Goal: Check status: Check status

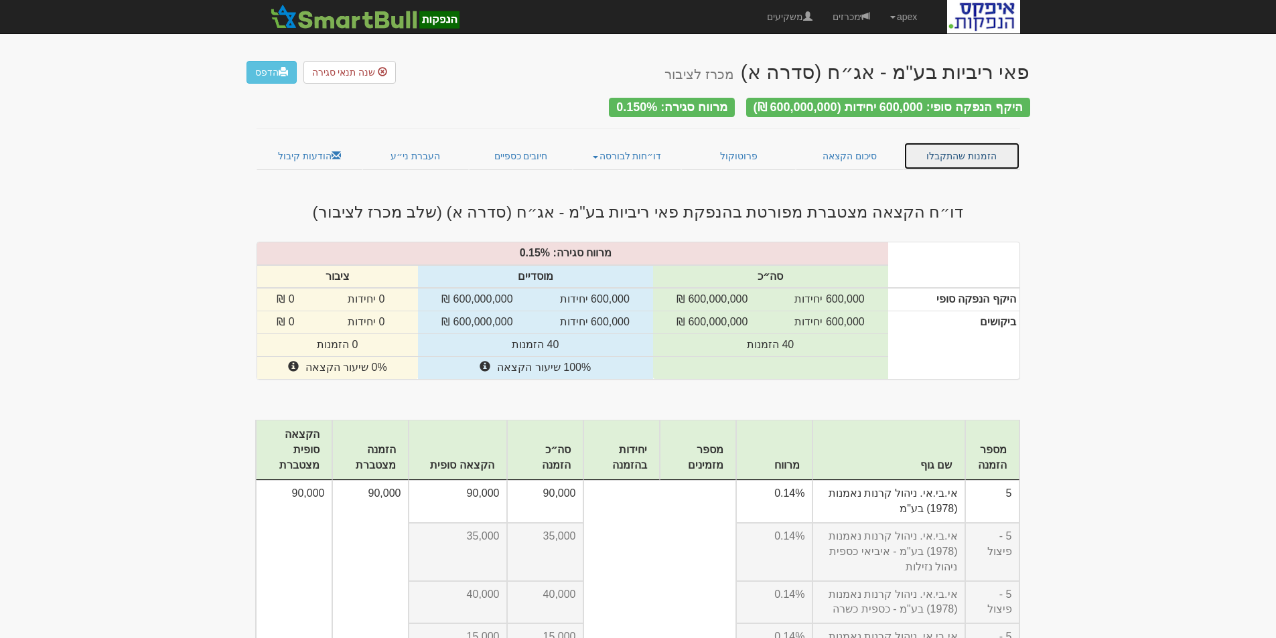
click at [955, 147] on link "הזמנות שהתקבלו" at bounding box center [961, 156] width 117 height 28
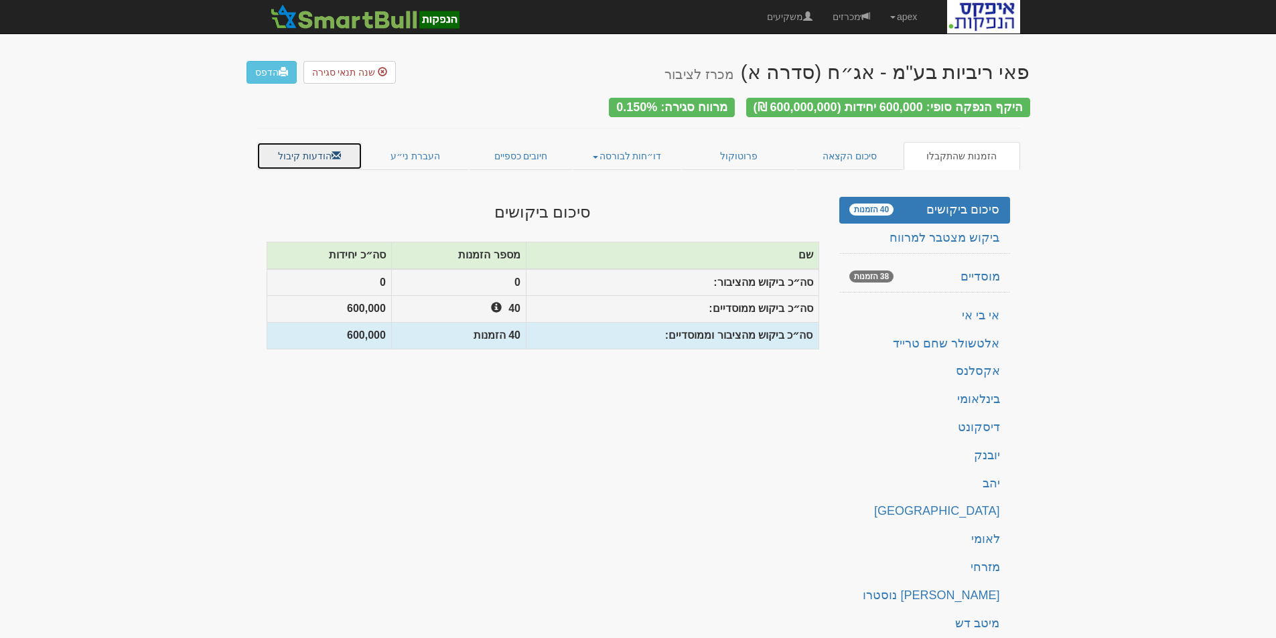
click at [321, 149] on link "הודעות קיבול" at bounding box center [309, 156] width 106 height 28
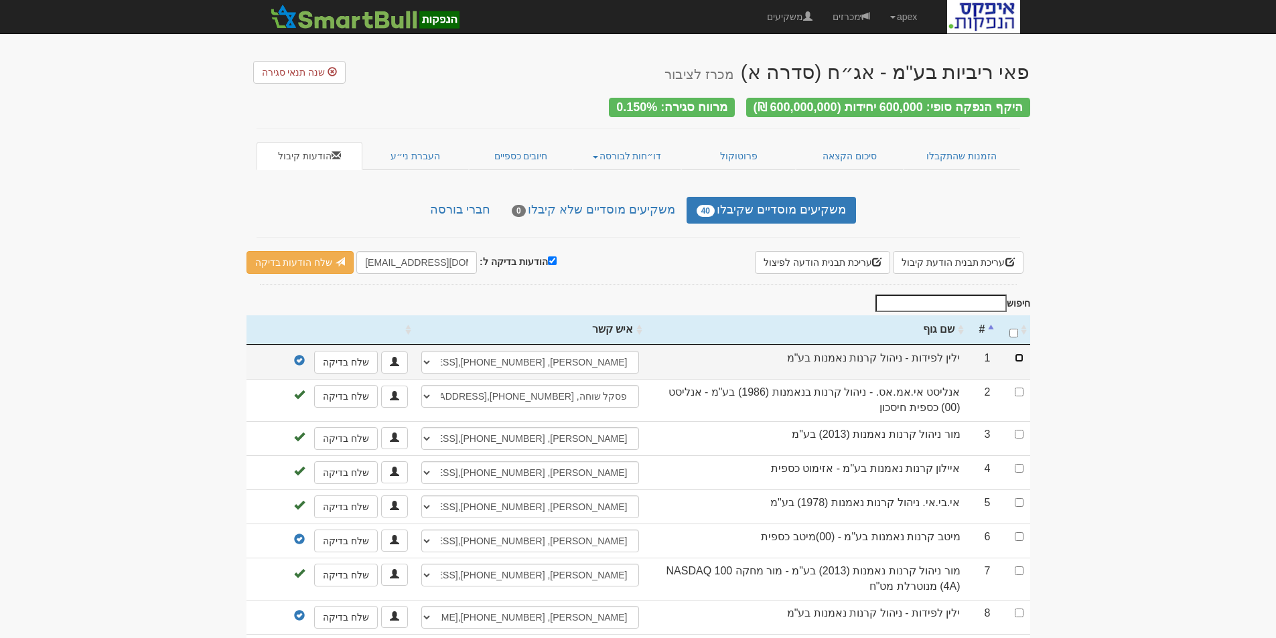
click at [1019, 354] on input "checkbox" at bounding box center [1019, 358] width 9 height 9
checkbox input "true"
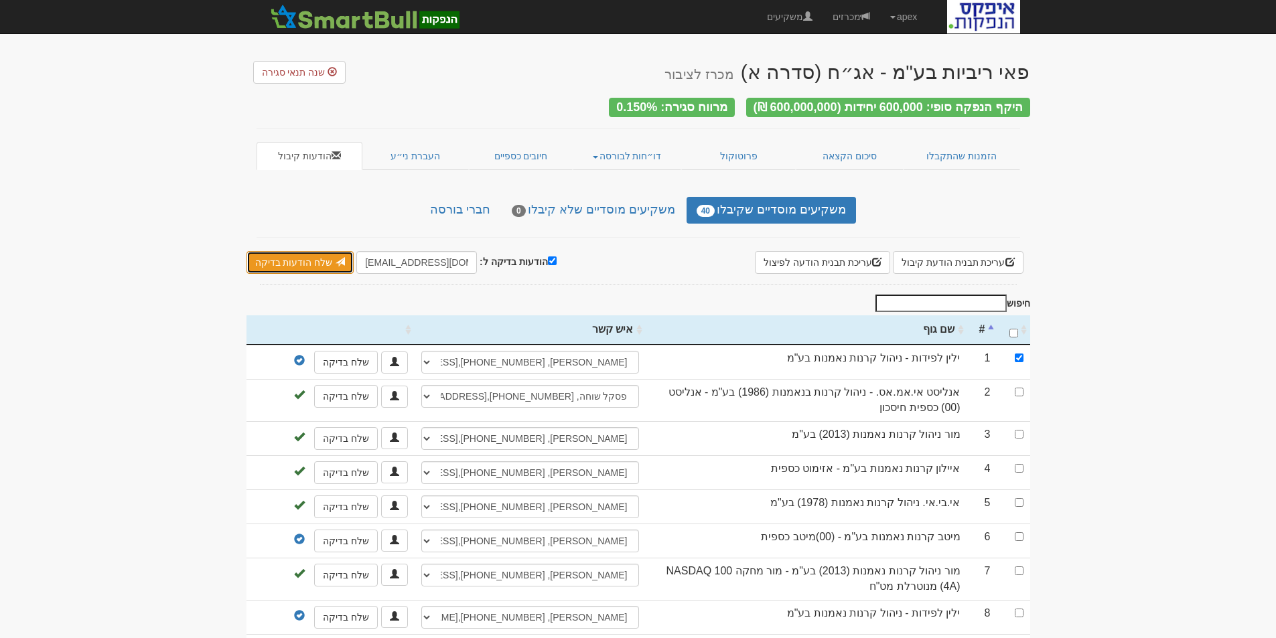
click at [304, 256] on link "שלח הודעות בדיקה" at bounding box center [300, 262] width 108 height 23
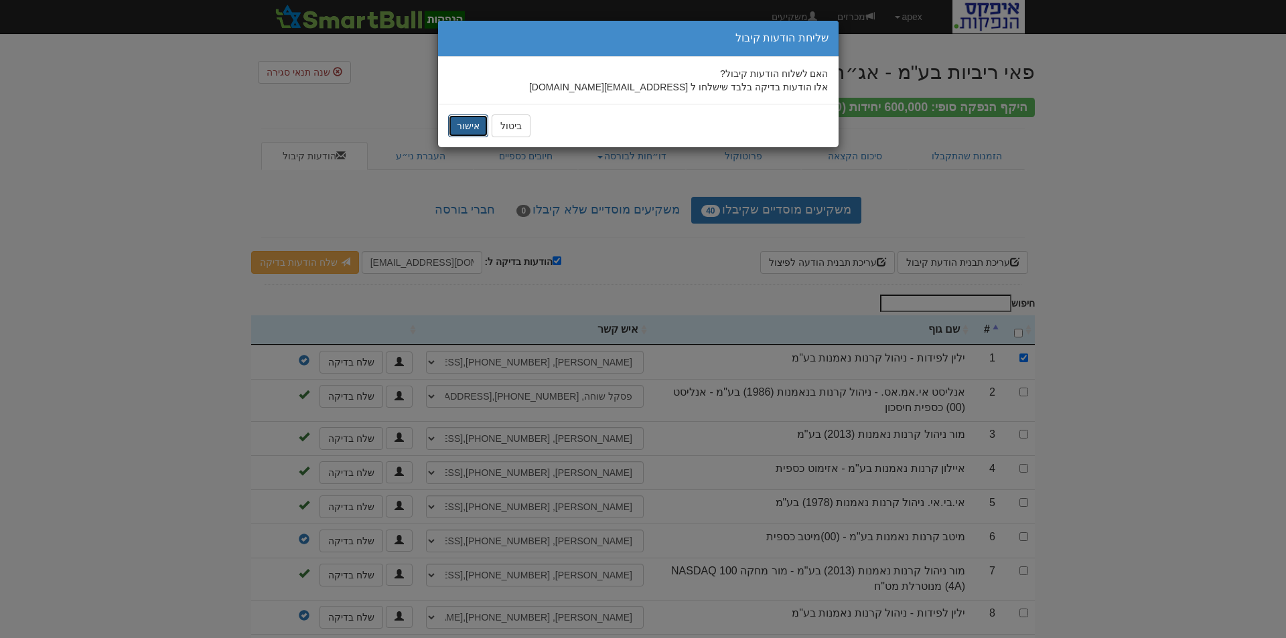
click at [467, 127] on button "אישור" at bounding box center [468, 126] width 40 height 23
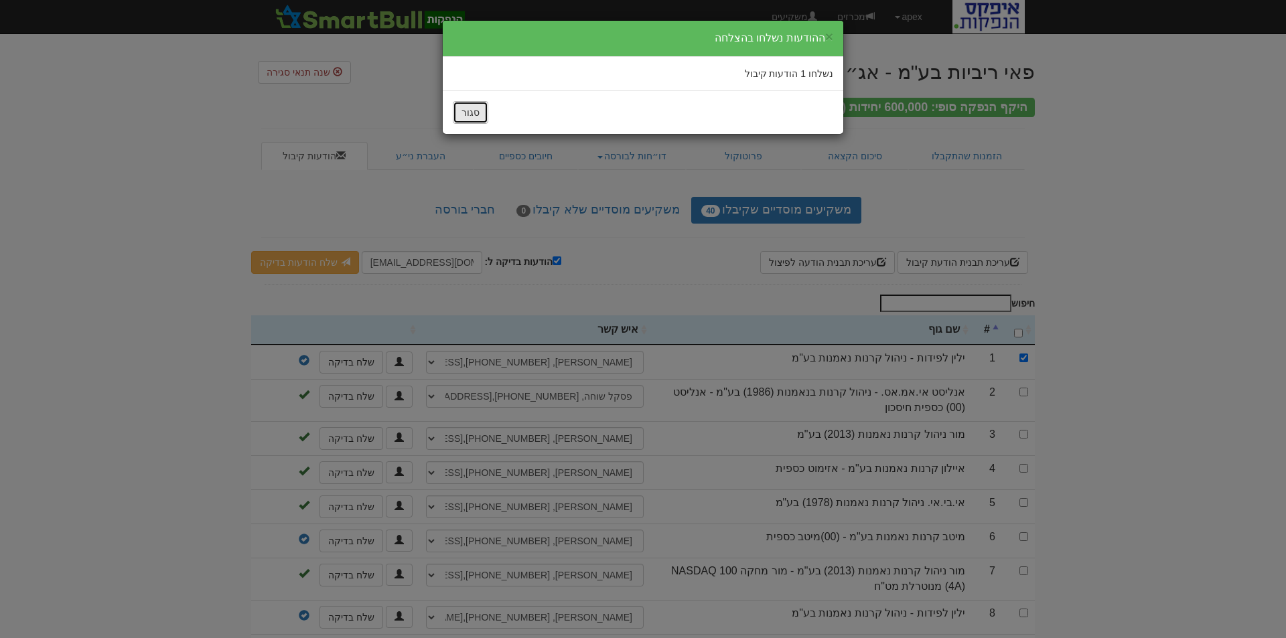
click at [466, 117] on button "סגור" at bounding box center [470, 112] width 35 height 23
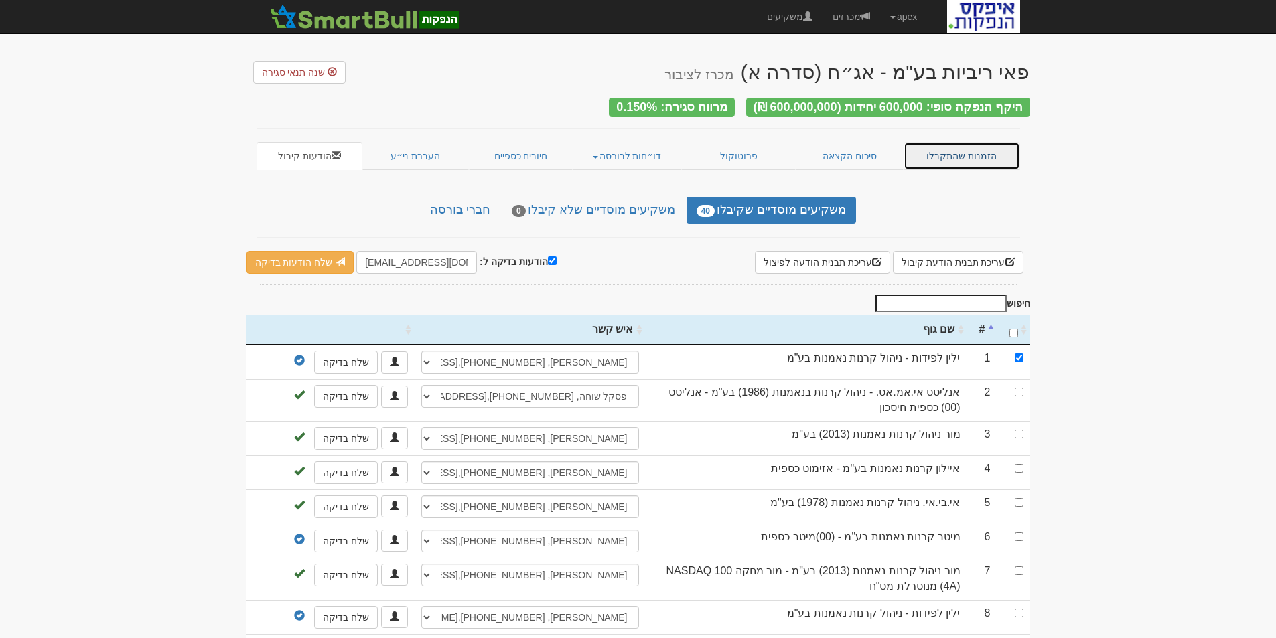
click at [966, 151] on link "הזמנות שהתקבלו" at bounding box center [961, 156] width 117 height 28
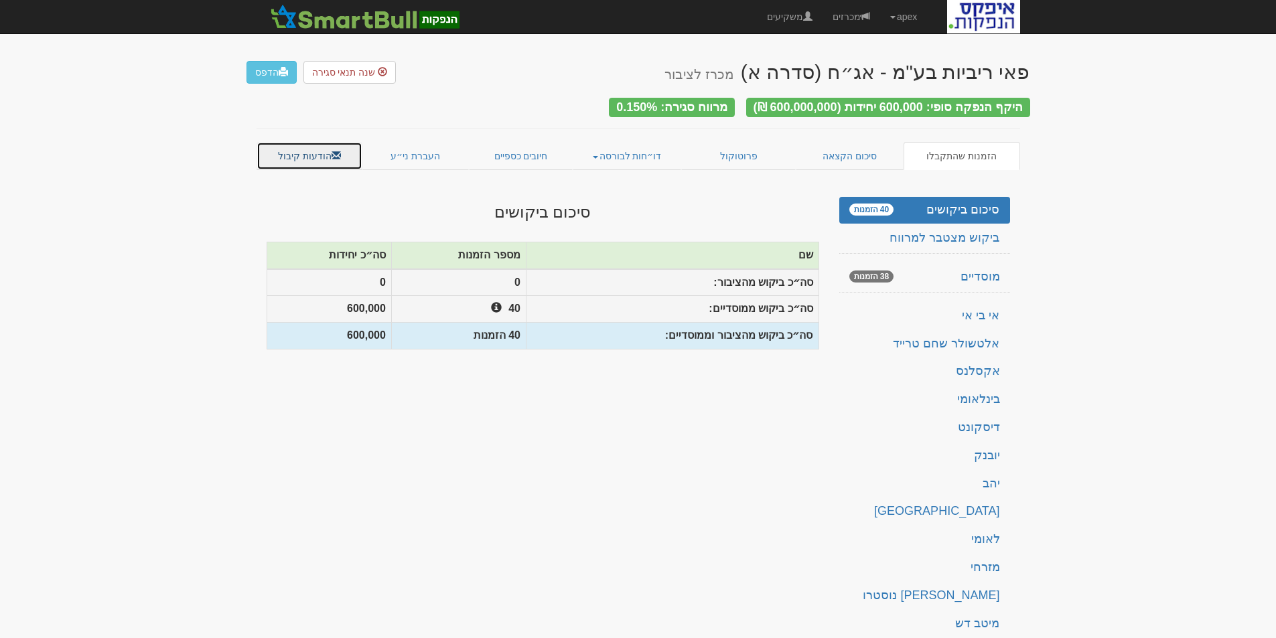
click at [306, 154] on link "הודעות קיבול" at bounding box center [309, 156] width 106 height 28
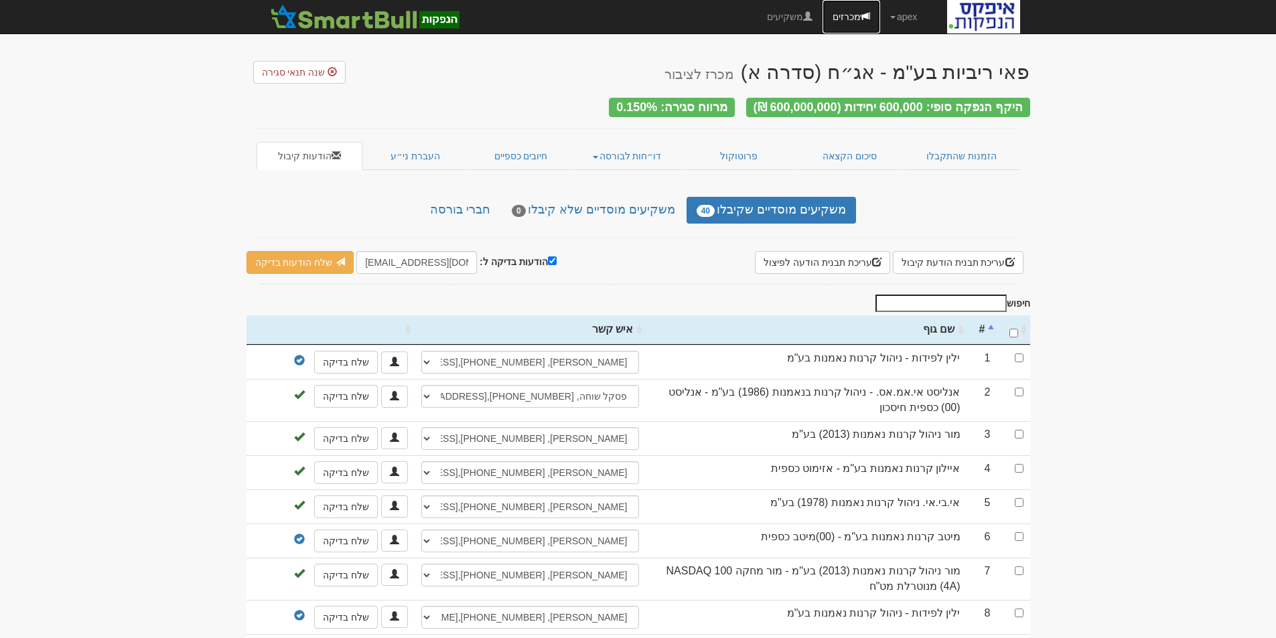
click at [843, 22] on link "מכרזים" at bounding box center [851, 16] width 58 height 33
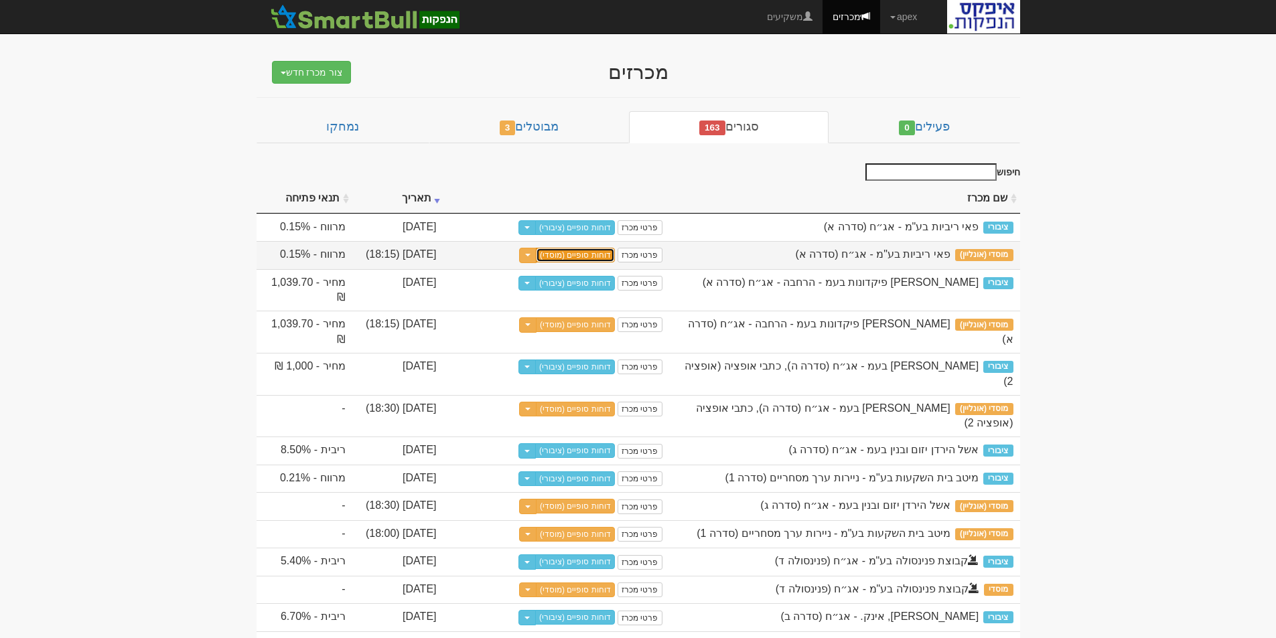
click at [580, 252] on link "דוחות סופיים (מוסדי)" at bounding box center [575, 255] width 79 height 15
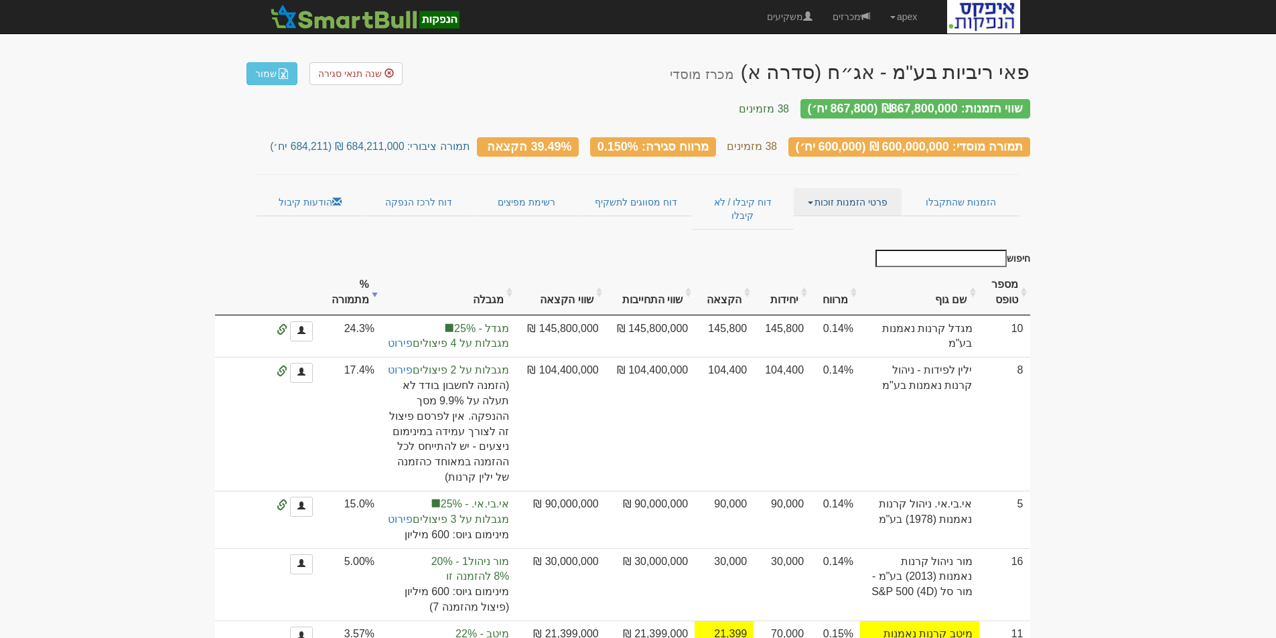
click at [852, 191] on link "פרטי הזמנות זוכות" at bounding box center [848, 202] width 108 height 28
click at [848, 220] on link "אנשי קשר וחשבונות" at bounding box center [848, 228] width 106 height 17
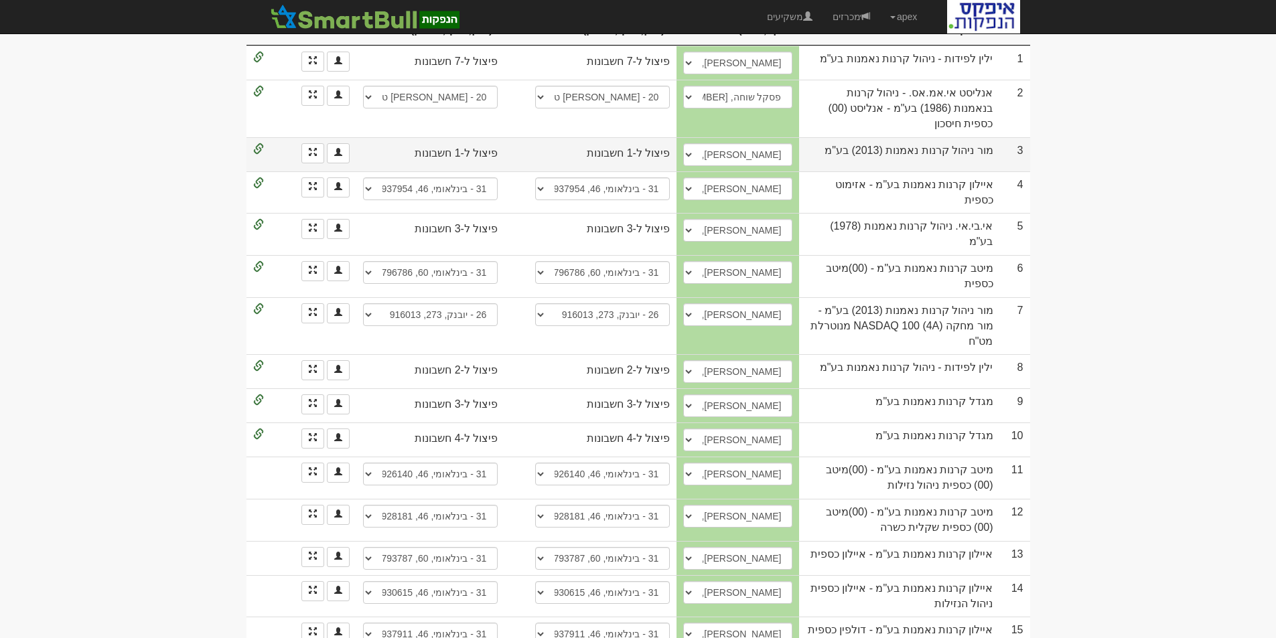
scroll to position [67, 0]
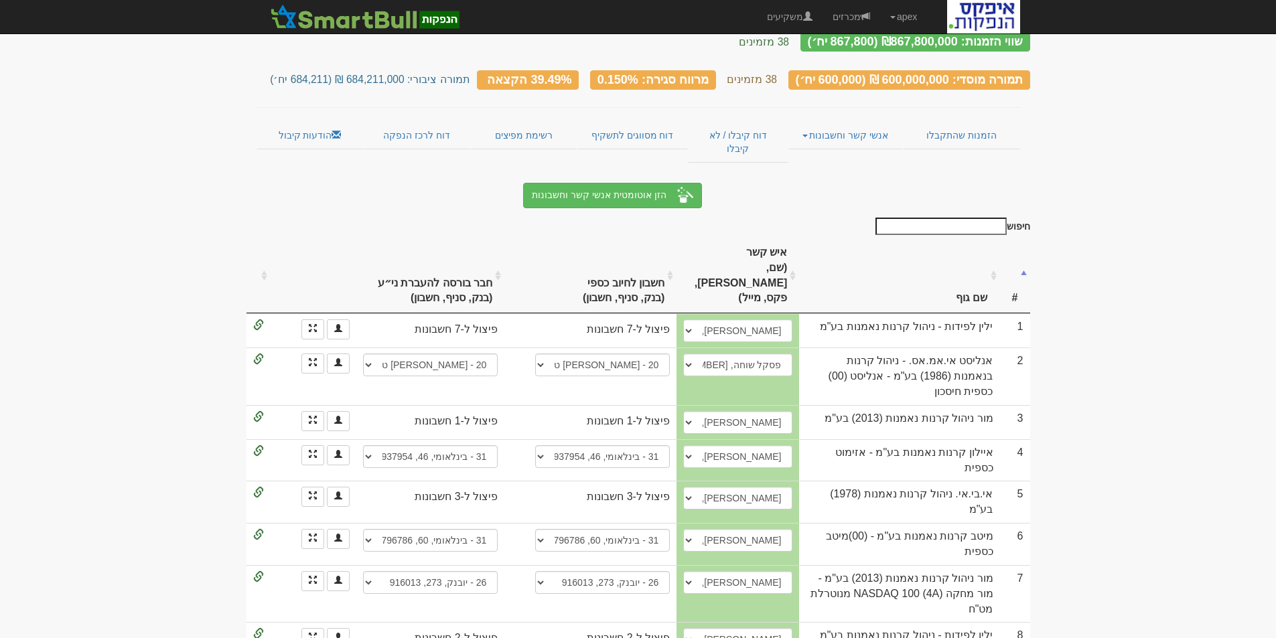
click at [962, 247] on th "שם גוף" at bounding box center [899, 275] width 200 height 75
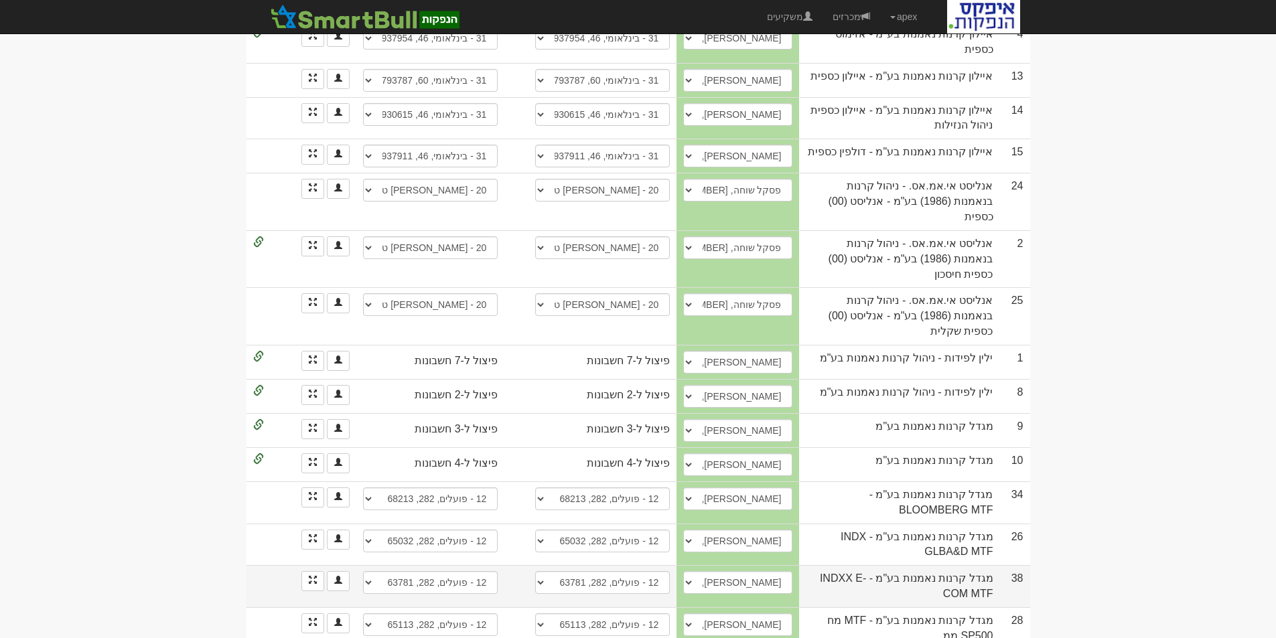
scroll to position [469, 0]
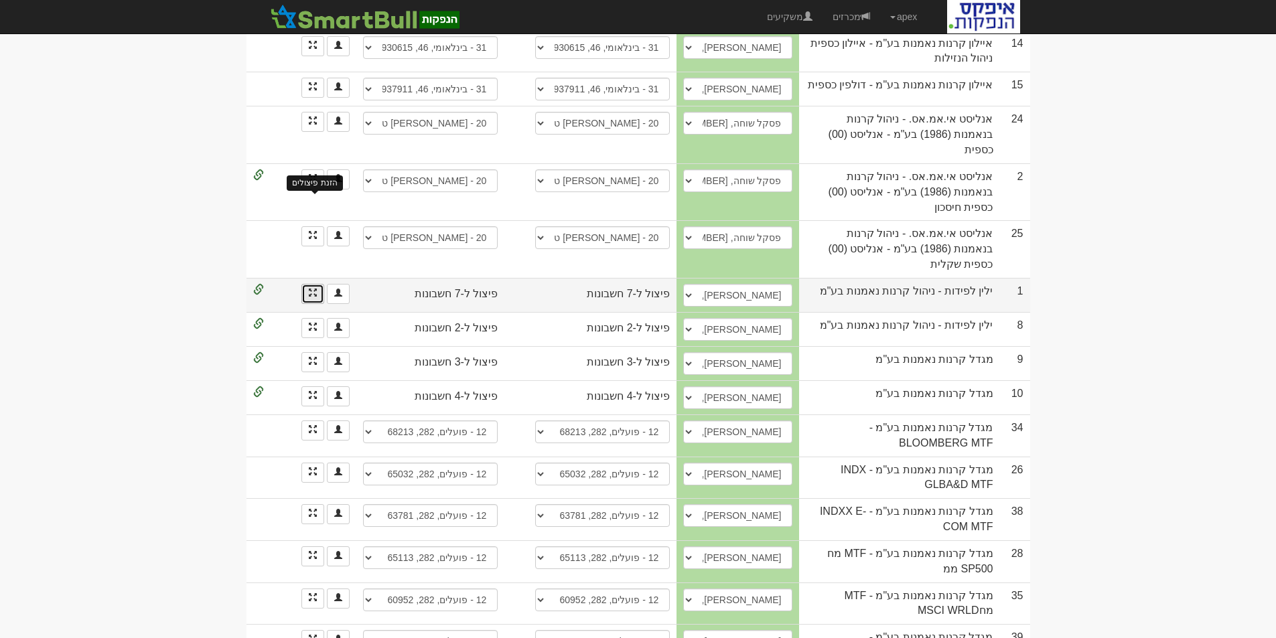
click at [316, 289] on span at bounding box center [313, 293] width 8 height 8
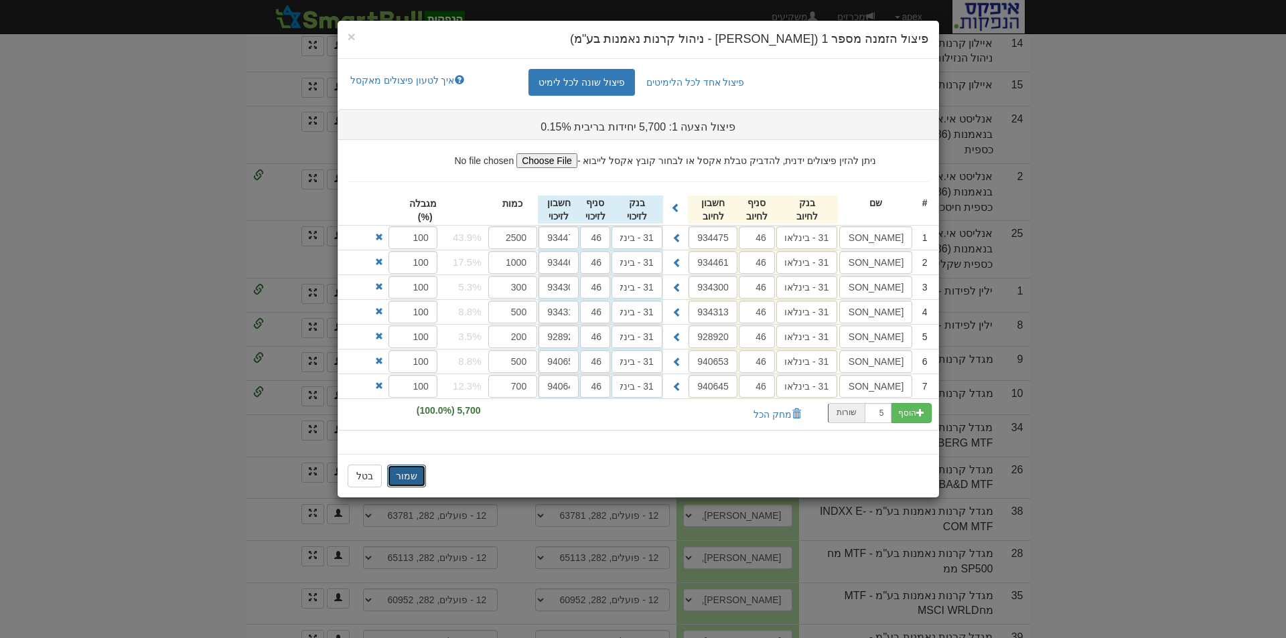
click at [404, 481] on button "שמור" at bounding box center [406, 476] width 39 height 23
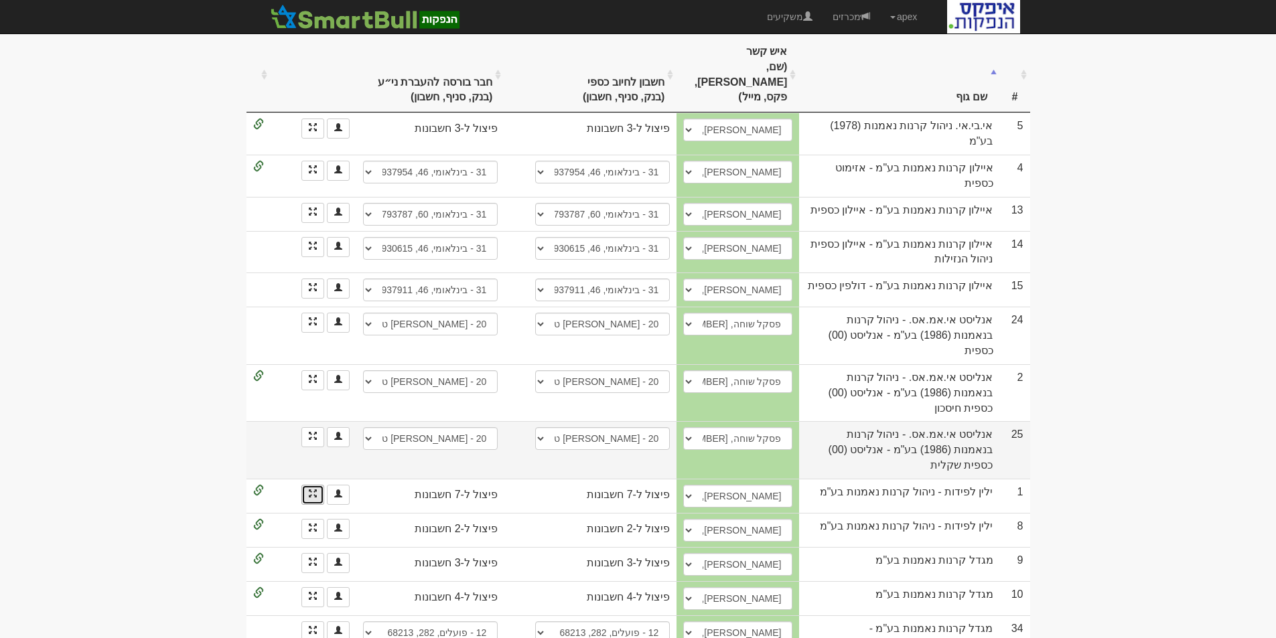
scroll to position [0, 0]
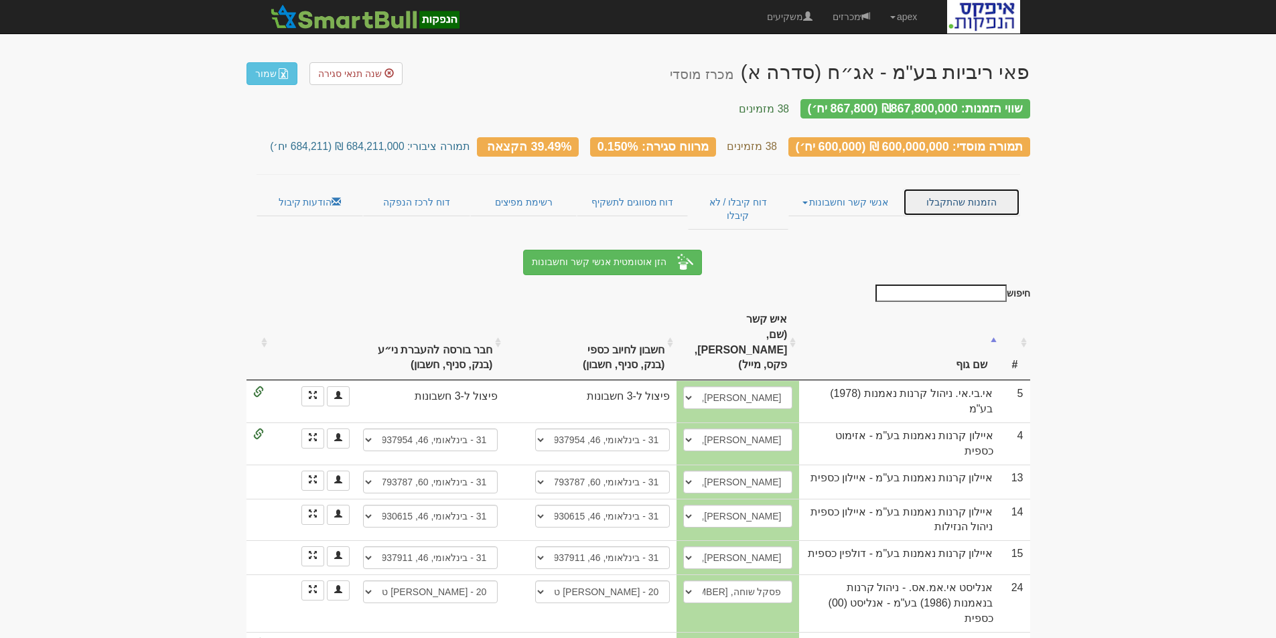
click at [953, 192] on link "הזמנות שהתקבלו" at bounding box center [961, 202] width 117 height 28
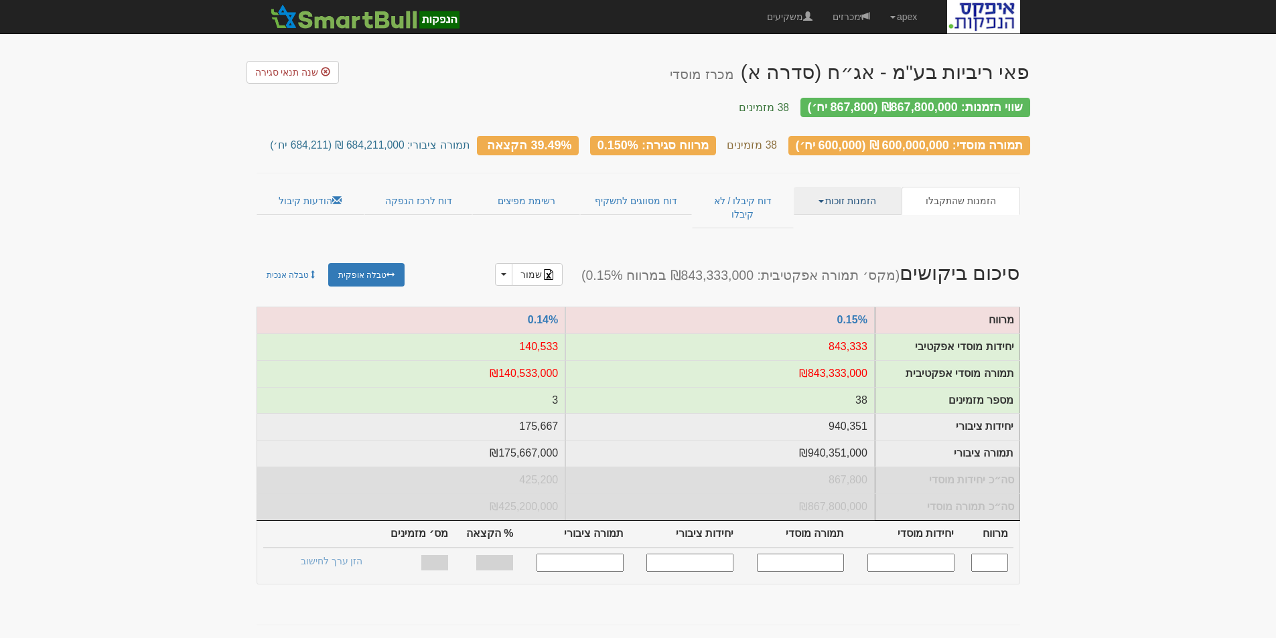
click at [865, 190] on link "הזמנות זוכות" at bounding box center [848, 201] width 108 height 28
click at [871, 218] on link "פרטי הזמנות זוכות" at bounding box center [848, 226] width 106 height 17
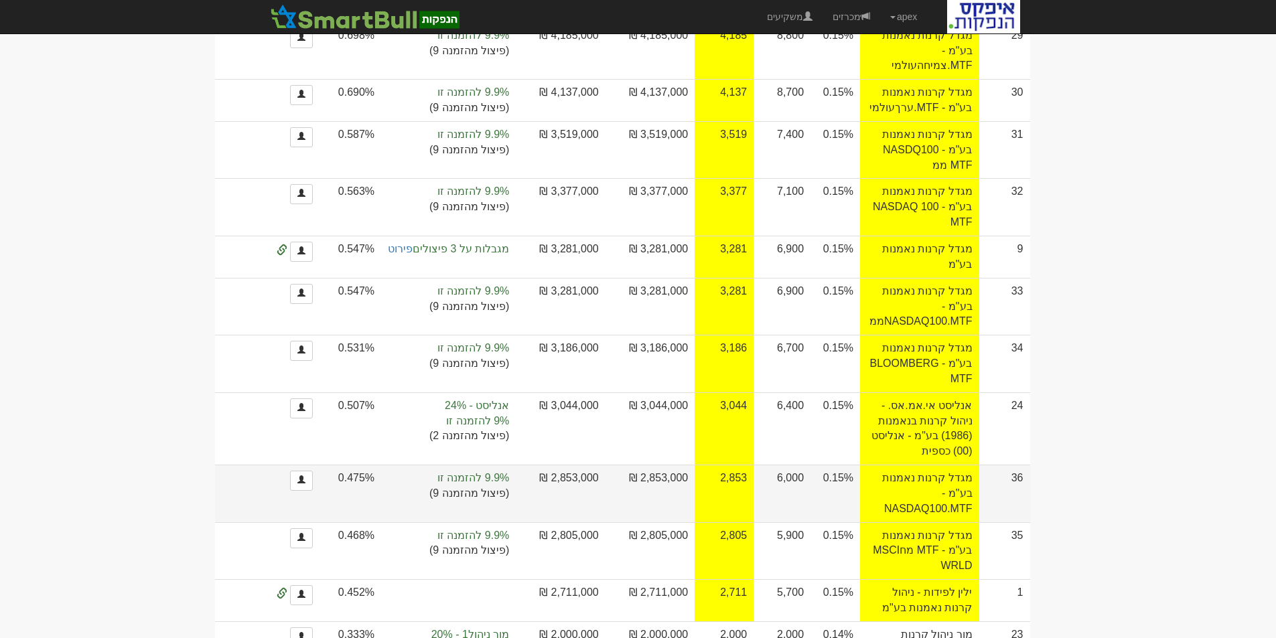
scroll to position [1540, 0]
